Goal: Task Accomplishment & Management: Manage account settings

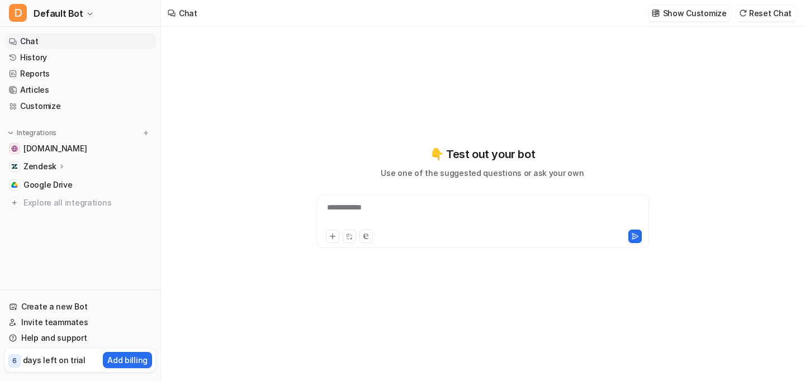
type textarea "**********"
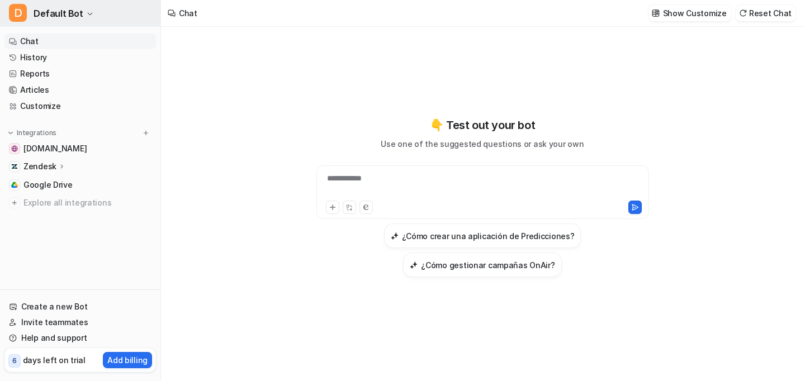
click at [87, 14] on icon "button" at bounding box center [90, 14] width 7 height 7
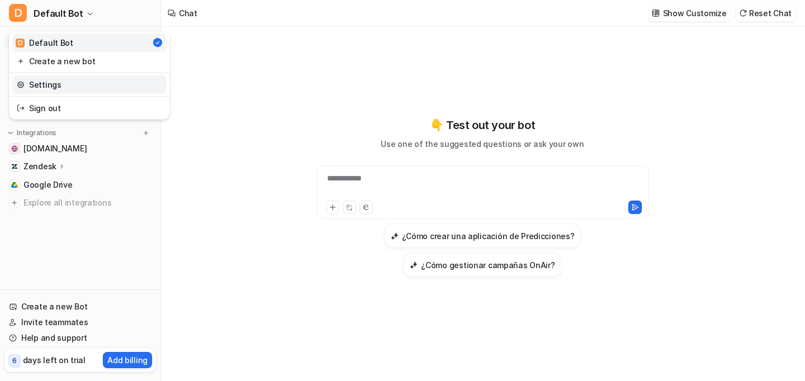
click at [36, 87] on link "Settings" at bounding box center [89, 84] width 154 height 18
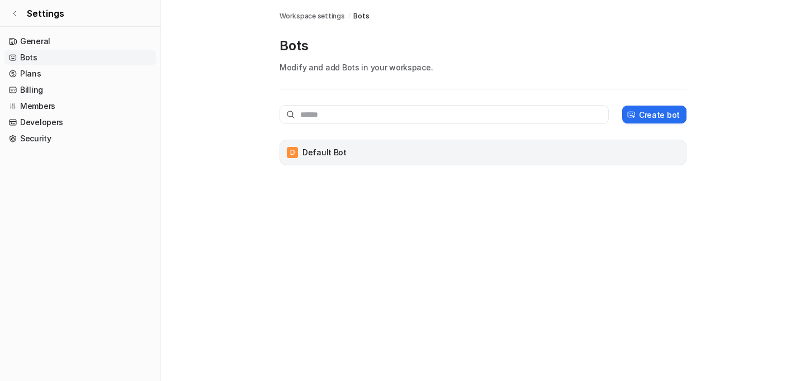
click at [458, 159] on div "D Default Bot" at bounding box center [483, 153] width 397 height 16
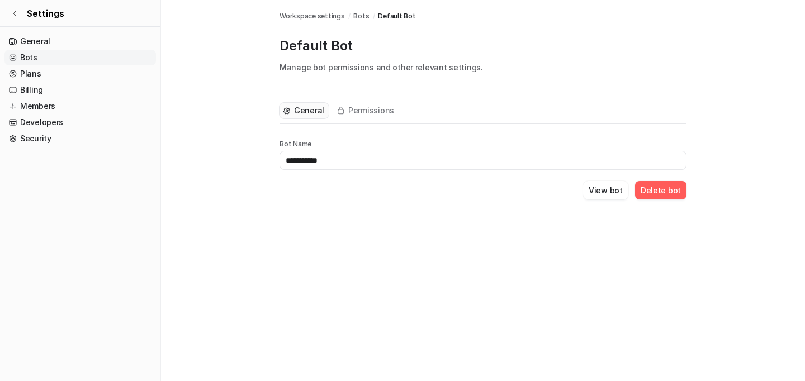
click at [353, 158] on input "**********" at bounding box center [482, 160] width 407 height 19
drag, startPoint x: 375, startPoint y: 158, endPoint x: 251, endPoint y: 158, distance: 124.1
click at [251, 158] on main "**********" at bounding box center [483, 113] width 644 height 226
type input "**********"
click at [513, 232] on div "**********" at bounding box center [402, 190] width 805 height 381
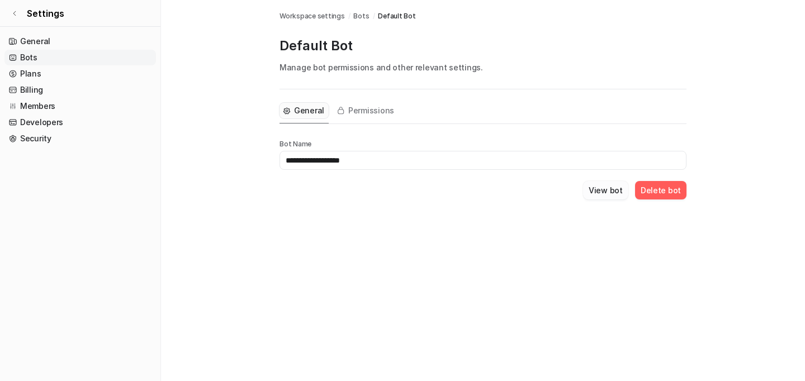
click at [608, 189] on button "View bot" at bounding box center [605, 190] width 45 height 18
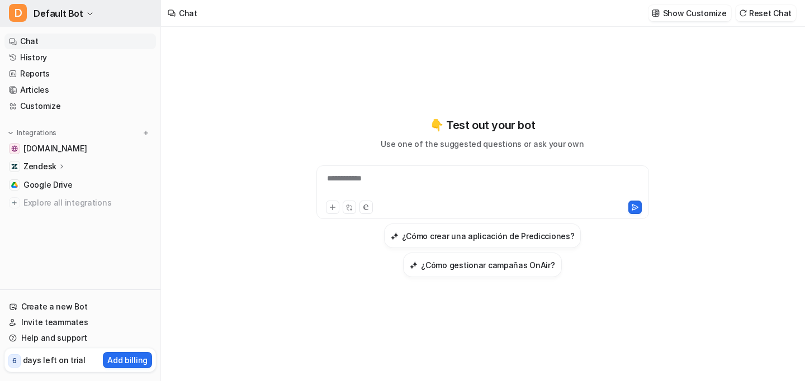
click at [75, 11] on span "Default Bot" at bounding box center [59, 14] width 50 height 16
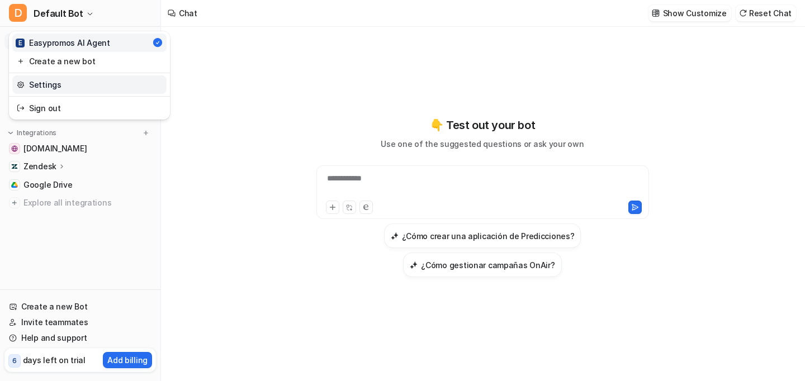
click at [54, 86] on link "Settings" at bounding box center [89, 84] width 154 height 18
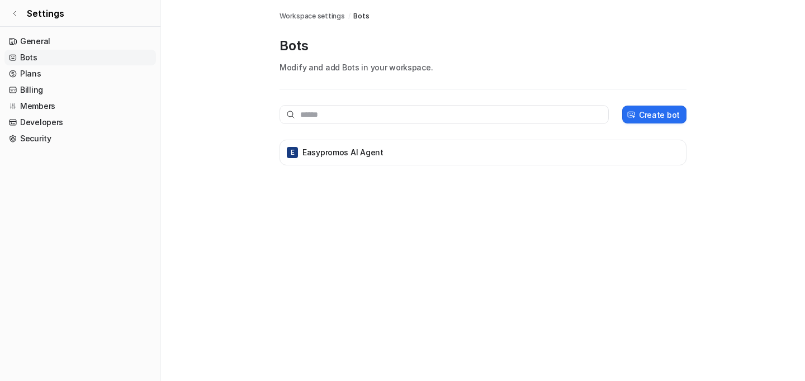
click at [390, 200] on div "Bots Workspace settings / Bots Bots Modify and add Bots in your workspace. Crea…" at bounding box center [402, 190] width 805 height 381
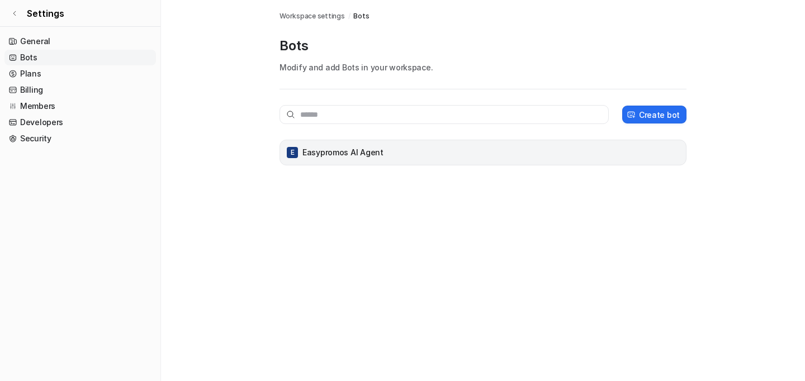
click at [356, 150] on p "Easypromos AI Agent" at bounding box center [342, 152] width 81 height 11
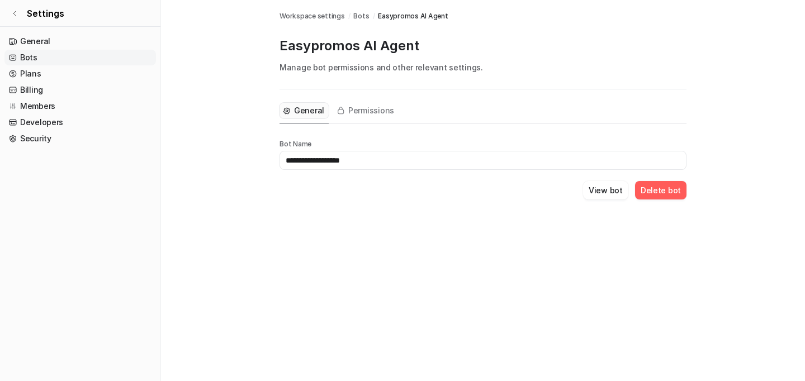
click at [376, 220] on div "**********" at bounding box center [482, 157] width 407 height 137
click at [39, 37] on link "General" at bounding box center [79, 42] width 151 height 16
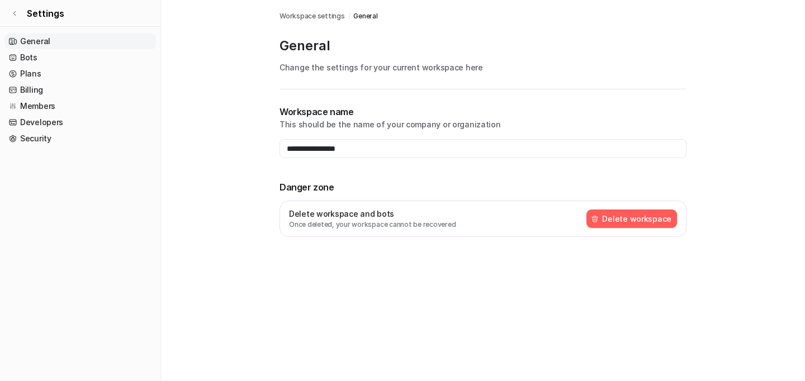
type input "**********"
click at [16, 12] on icon at bounding box center [14, 13] width 7 height 7
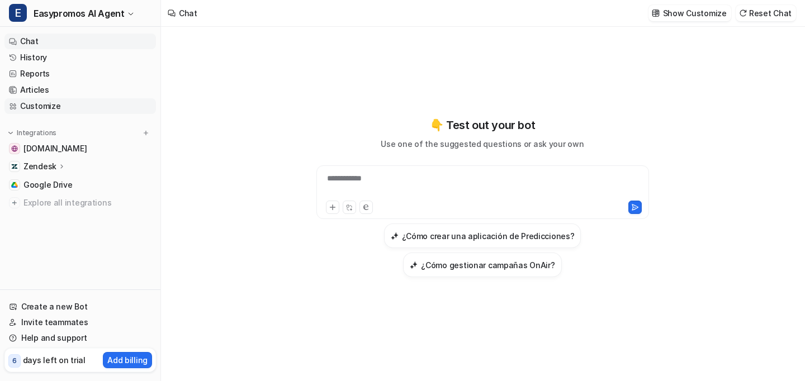
click at [34, 108] on link "Customize" at bounding box center [79, 106] width 151 height 16
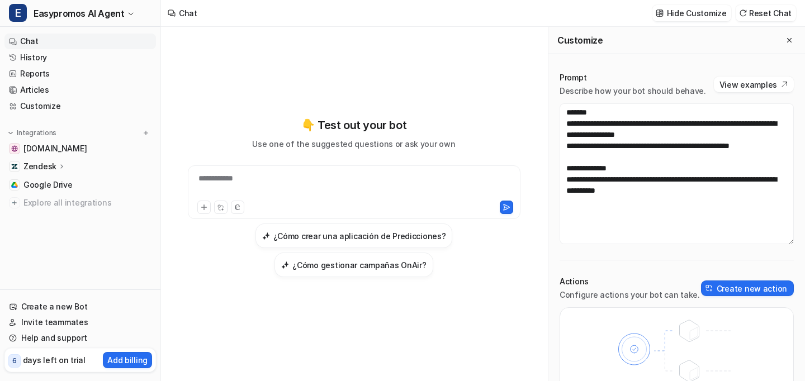
scroll to position [56, 0]
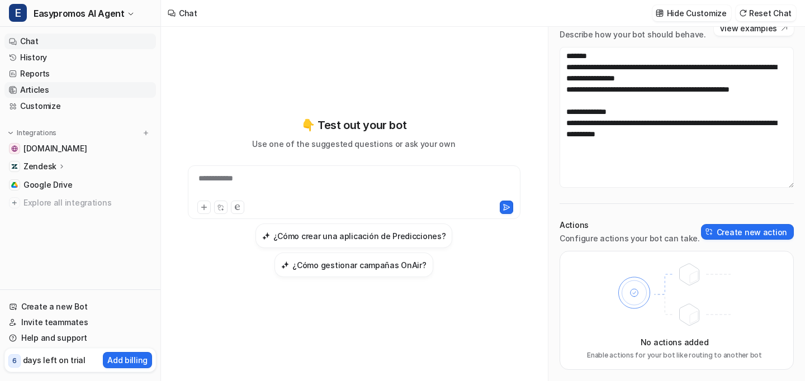
click at [35, 93] on link "Articles" at bounding box center [79, 90] width 151 height 16
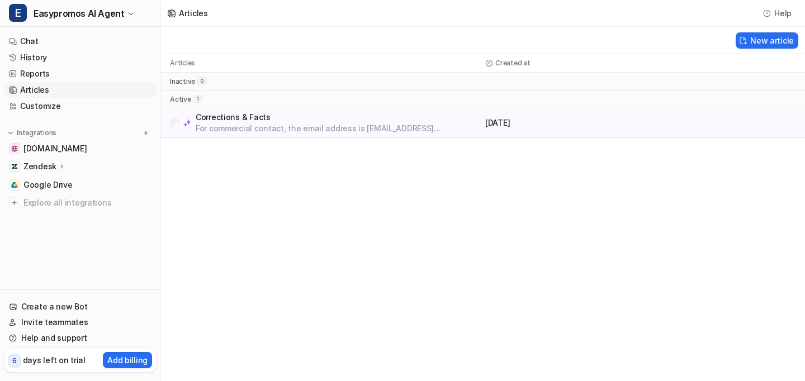
click at [281, 130] on p "For commercial contact, the email address is [EMAIL_ADDRESS][DOMAIN_NAME] for S…" at bounding box center [338, 128] width 285 height 11
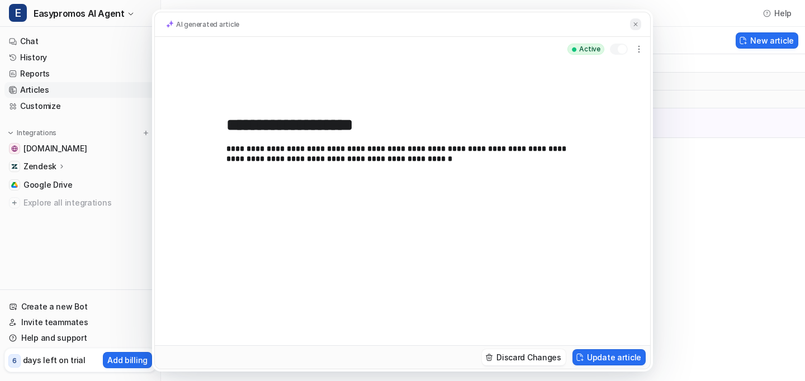
click at [635, 25] on img at bounding box center [635, 24] width 7 height 7
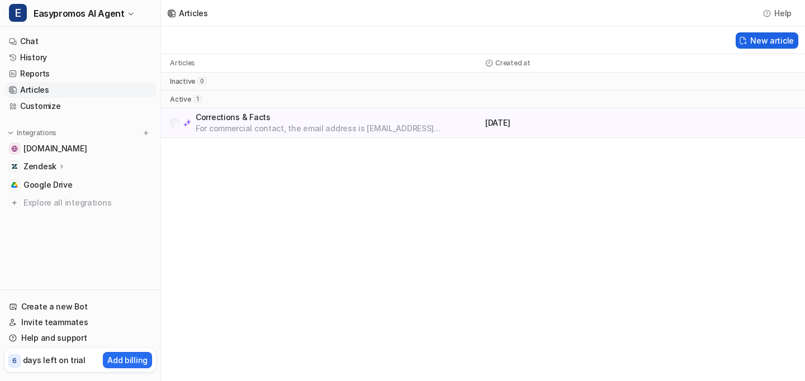
click at [769, 42] on button "New article" at bounding box center [767, 40] width 63 height 16
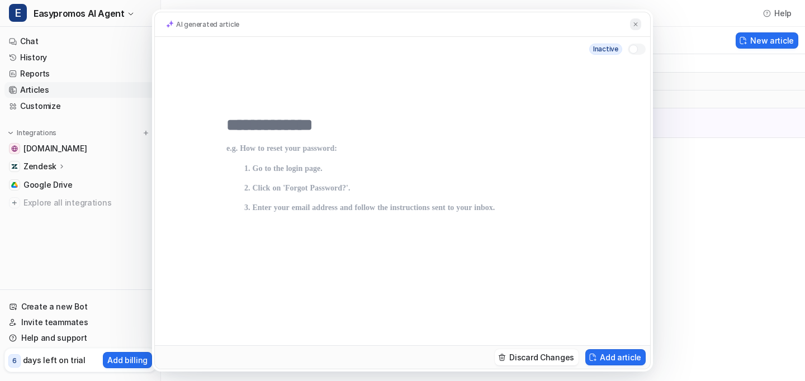
click at [637, 23] on img at bounding box center [635, 24] width 7 height 7
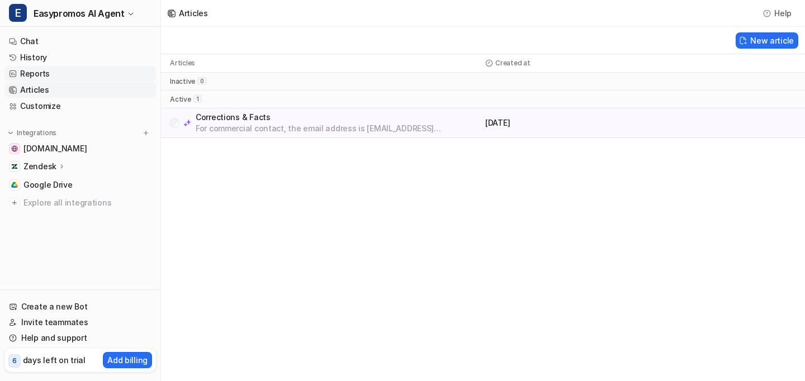
click at [27, 73] on link "Reports" at bounding box center [79, 74] width 151 height 16
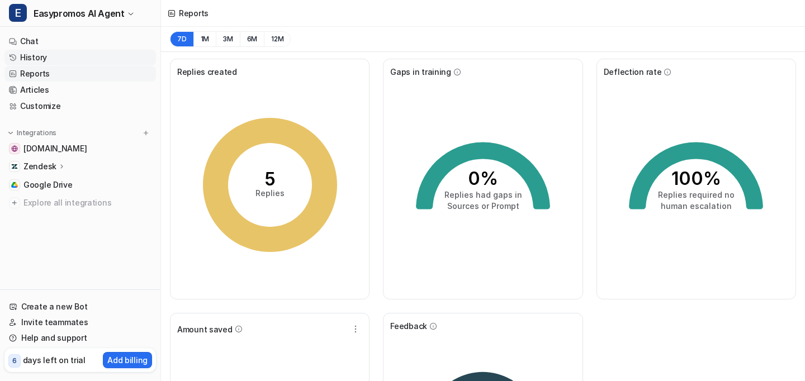
click at [40, 57] on link "History" at bounding box center [79, 58] width 151 height 16
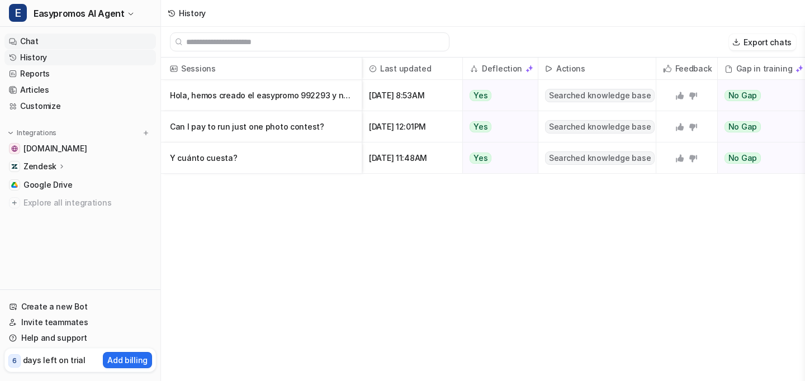
click at [25, 37] on link "Chat" at bounding box center [79, 42] width 151 height 16
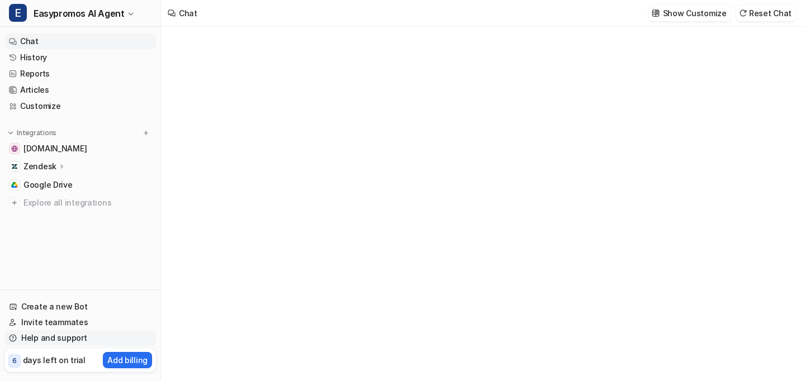
click at [51, 339] on link "Help and support" at bounding box center [79, 338] width 151 height 16
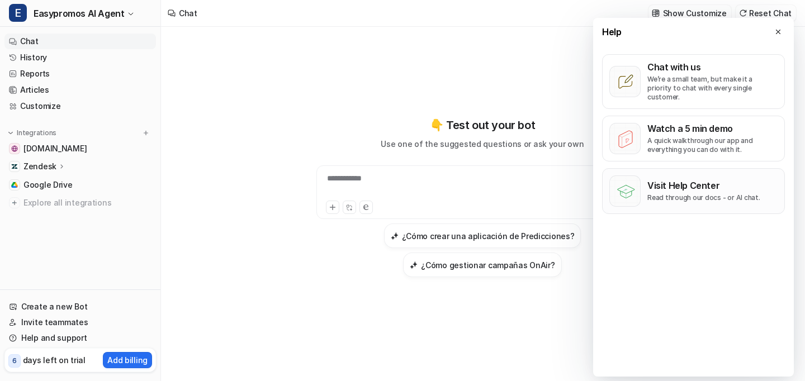
click at [693, 180] on p "Visit Help Center" at bounding box center [703, 185] width 113 height 11
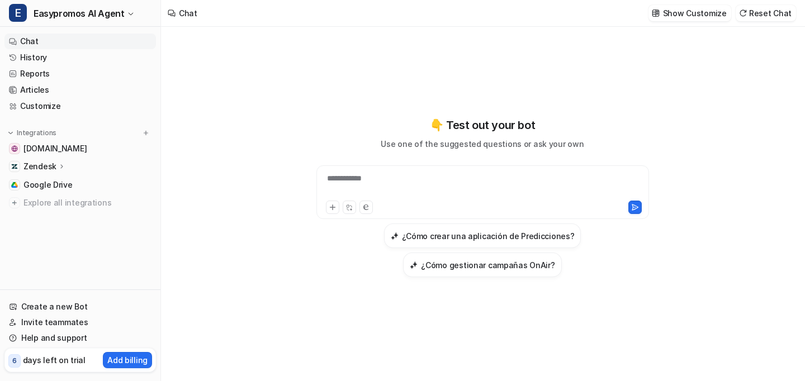
click at [46, 167] on p "Zendesk" at bounding box center [39, 166] width 33 height 11
click at [46, 214] on p "AI Agent" at bounding box center [48, 215] width 33 height 11
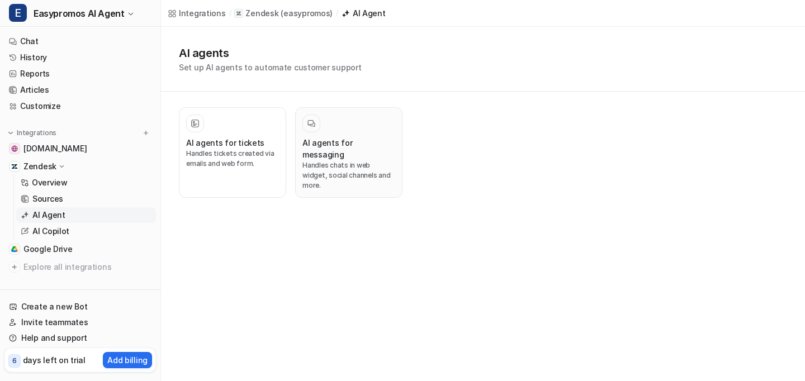
click at [357, 144] on h3 "AI agents for messaging" at bounding box center [348, 148] width 93 height 23
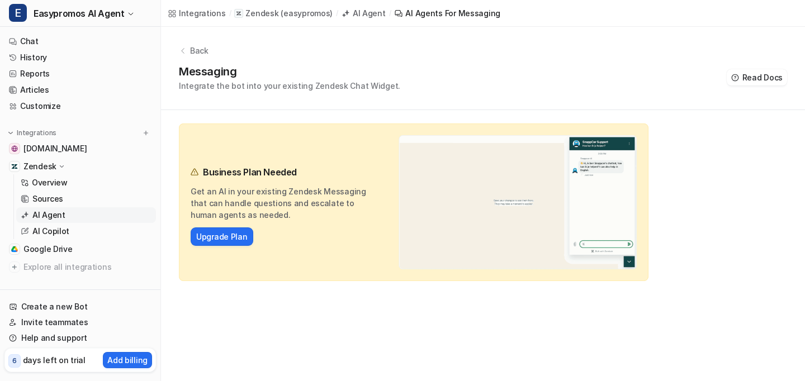
click at [358, 12] on div "AI Agent" at bounding box center [369, 13] width 33 height 12
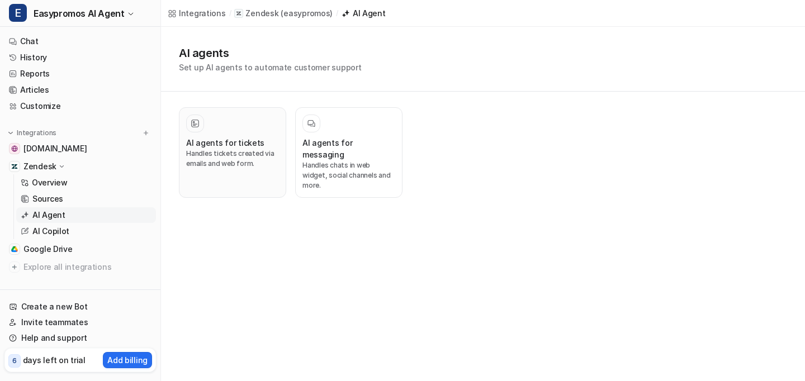
click at [227, 141] on h3 "AI agents for tickets" at bounding box center [225, 143] width 78 height 12
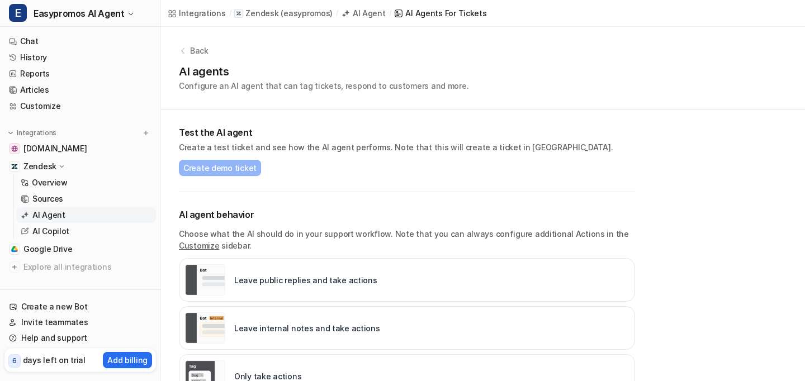
click at [193, 51] on p "Back" at bounding box center [199, 51] width 18 height 12
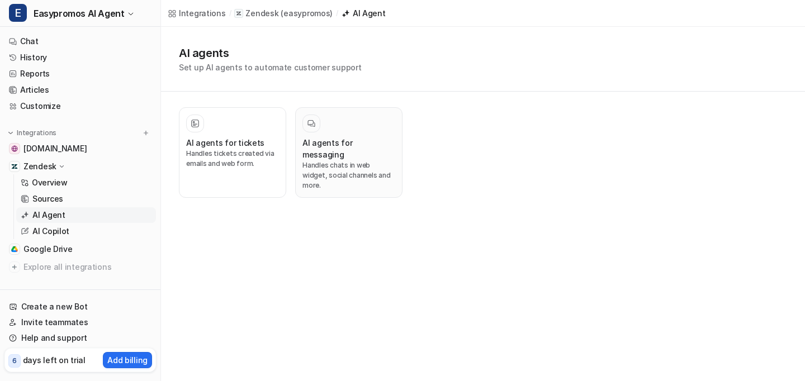
click at [372, 147] on h3 "AI agents for messaging" at bounding box center [348, 148] width 93 height 23
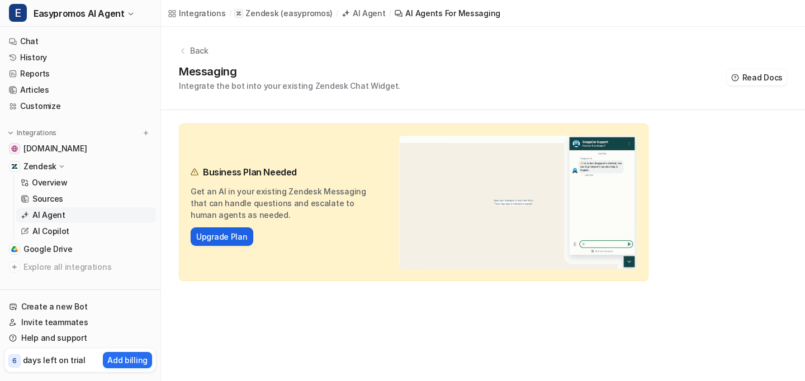
click at [219, 239] on link "Upgrade Plan" at bounding box center [221, 237] width 51 height 12
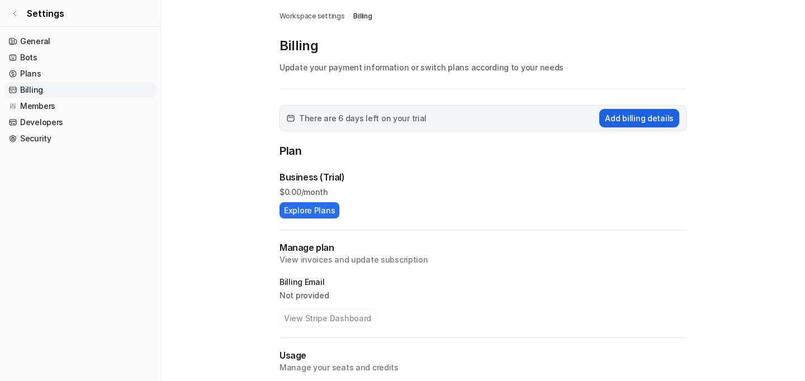
click at [648, 122] on button "Add billing details" at bounding box center [639, 118] width 80 height 18
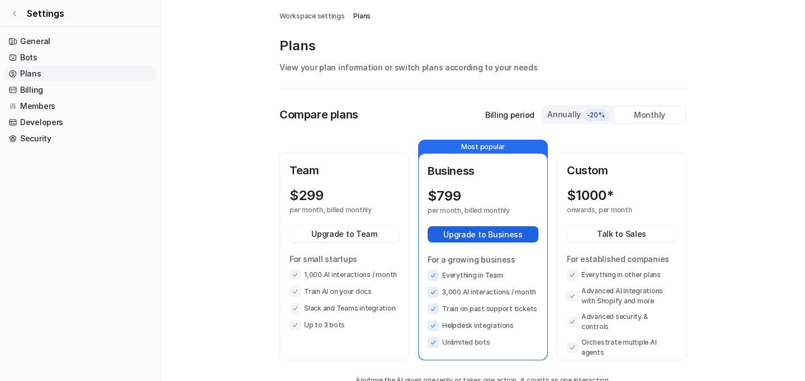
click at [497, 231] on button "Upgrade to Business" at bounding box center [483, 234] width 111 height 16
click at [13, 17] on link "Settings" at bounding box center [80, 13] width 160 height 27
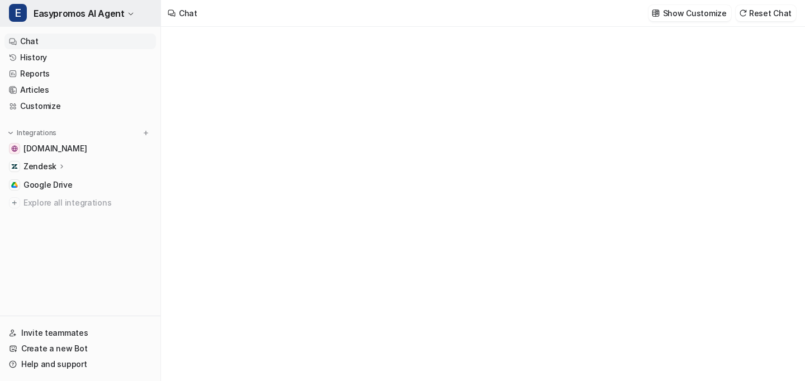
type textarea "**********"
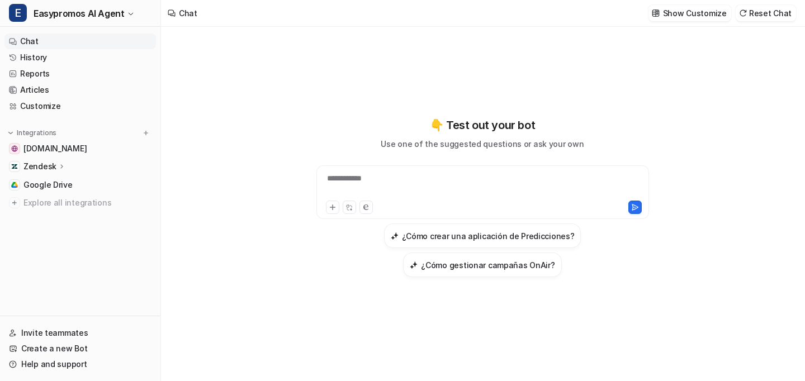
click at [31, 168] on p "Zendesk" at bounding box center [39, 166] width 33 height 11
click at [45, 213] on p "AI Agent" at bounding box center [48, 215] width 33 height 11
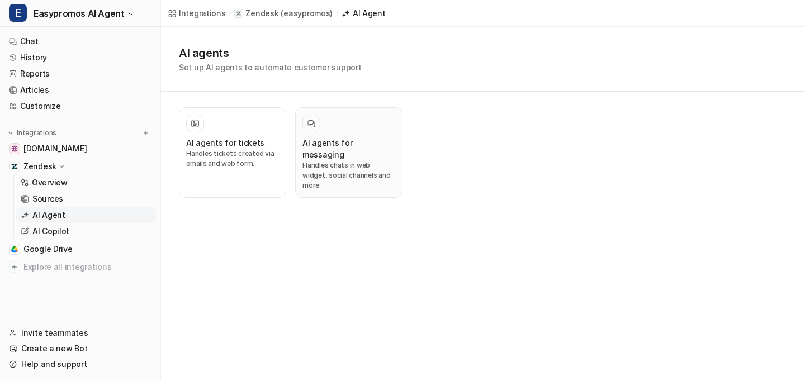
click at [327, 160] on p "Handles chats in web widget, social channels and more." at bounding box center [348, 175] width 93 height 30
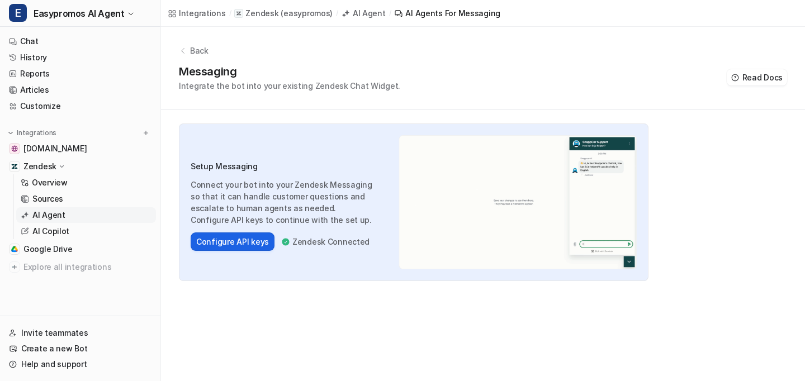
click at [217, 243] on button "Configure API keys" at bounding box center [233, 242] width 84 height 18
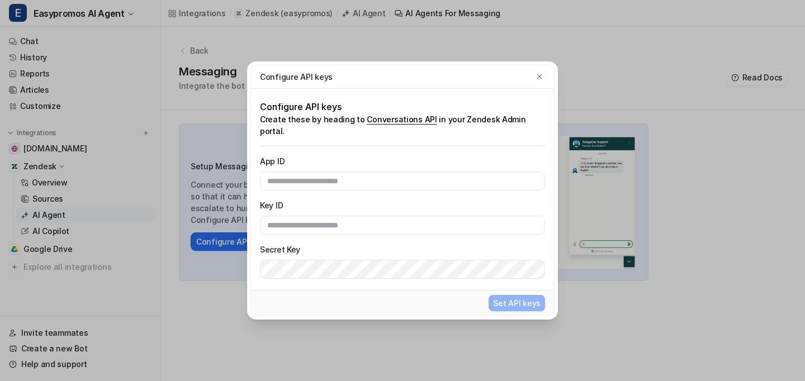
click at [406, 124] on link "Conversations API" at bounding box center [402, 120] width 70 height 10
